Goal: Task Accomplishment & Management: Manage account settings

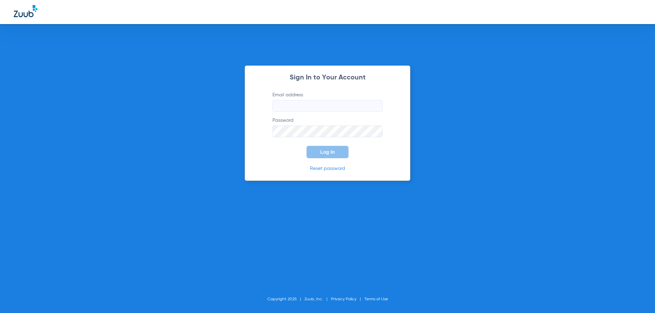
type input "[PERSON_NAME][EMAIL_ADDRESS][DOMAIN_NAME]"
click at [194, 140] on div "Sign In to Your Account Email address [PERSON_NAME][EMAIL_ADDRESS][DOMAIN_NAME]…" at bounding box center [327, 156] width 655 height 313
click at [328, 153] on span "Log In" at bounding box center [327, 152] width 14 height 6
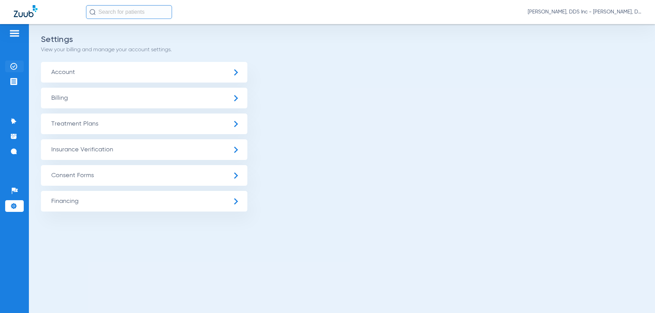
click at [13, 67] on img at bounding box center [13, 66] width 7 height 7
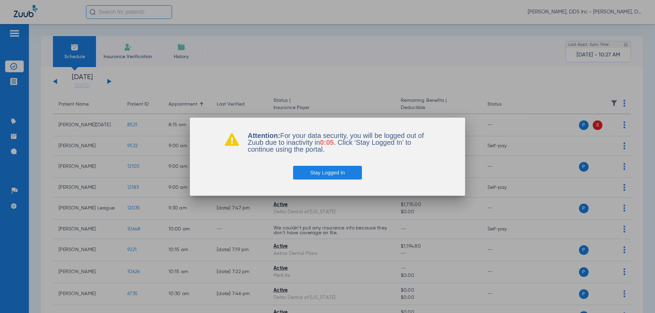
click at [333, 174] on button "Stay Logged In" at bounding box center [327, 173] width 69 height 14
